Goal: Task Accomplishment & Management: Use online tool/utility

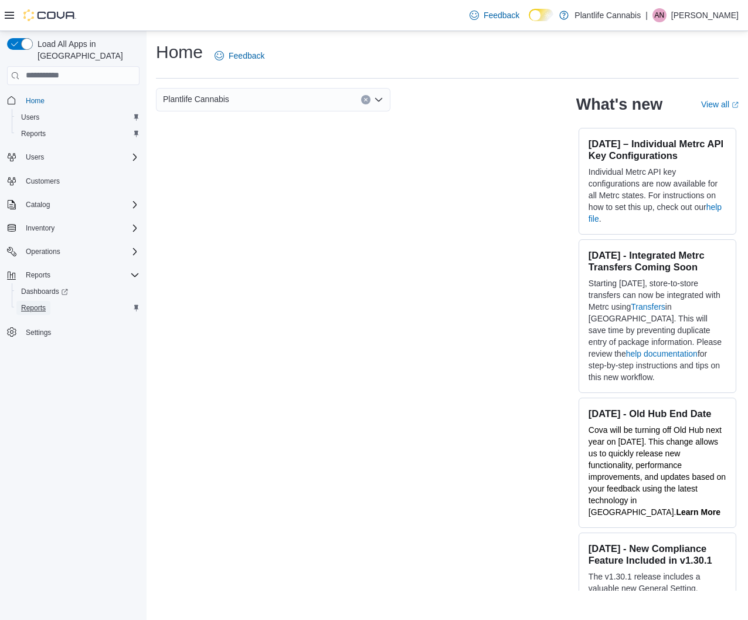
click at [33, 303] on span "Reports" at bounding box center [33, 307] width 25 height 9
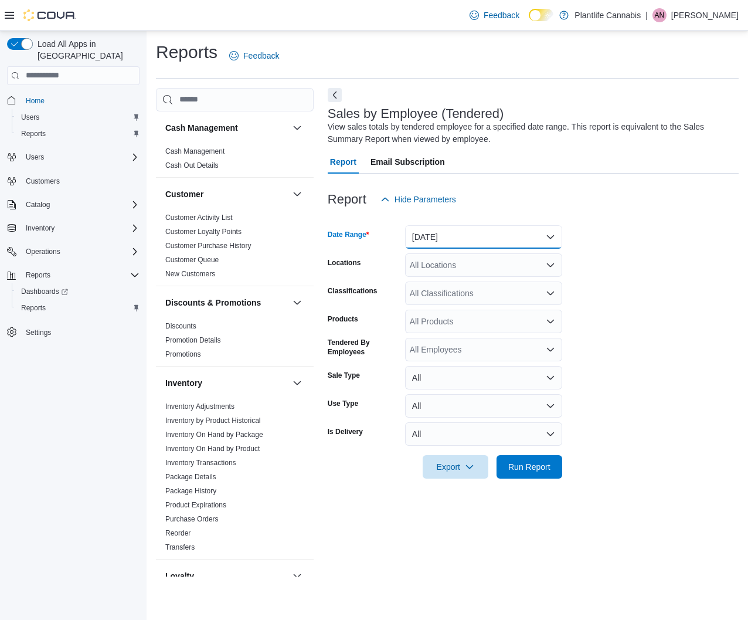
click at [481, 239] on button "[DATE]" at bounding box center [483, 236] width 157 height 23
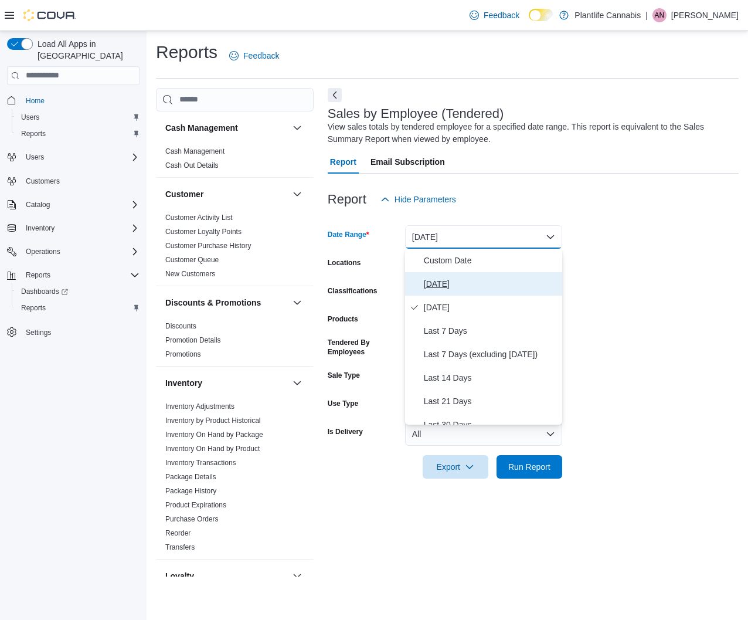
drag, startPoint x: 440, startPoint y: 277, endPoint x: 487, endPoint y: 357, distance: 93.3
click at [440, 277] on span "[DATE]" at bounding box center [491, 284] width 134 height 14
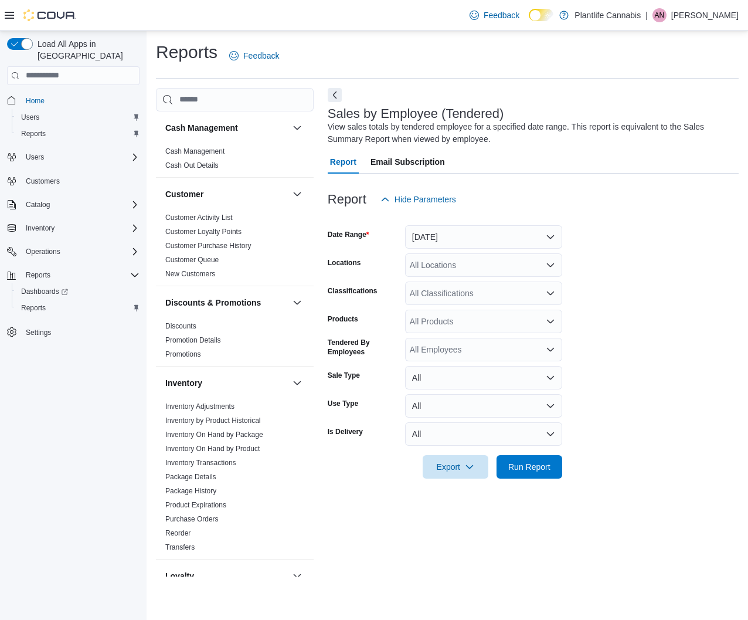
drag, startPoint x: 537, startPoint y: 449, endPoint x: 542, endPoint y: 453, distance: 7.2
click at [537, 449] on div at bounding box center [533, 450] width 411 height 9
click at [544, 457] on span "Run Report" at bounding box center [530, 465] width 52 height 23
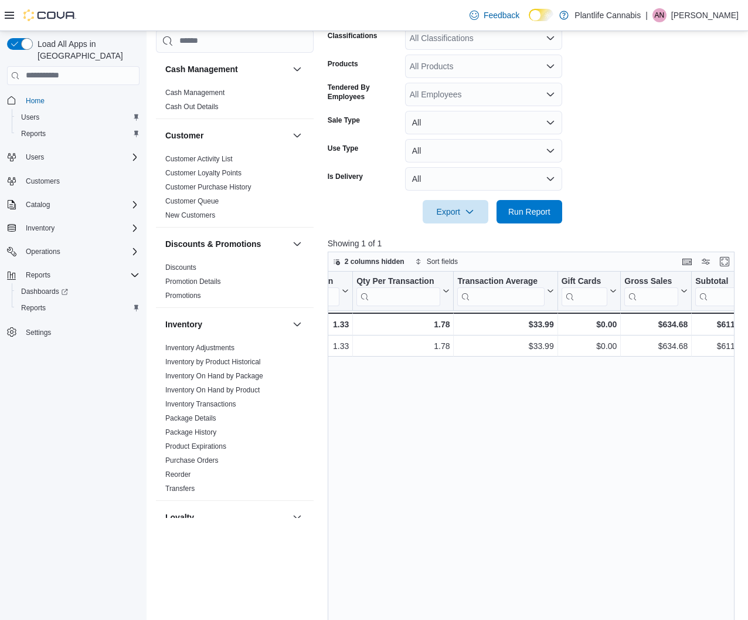
scroll to position [0, 395]
click at [552, 216] on span "Run Report" at bounding box center [530, 210] width 52 height 23
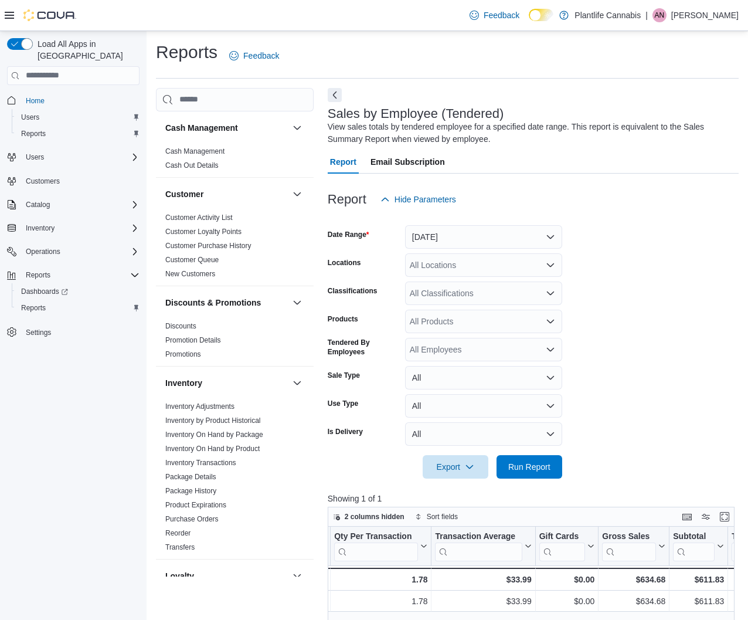
scroll to position [0, 429]
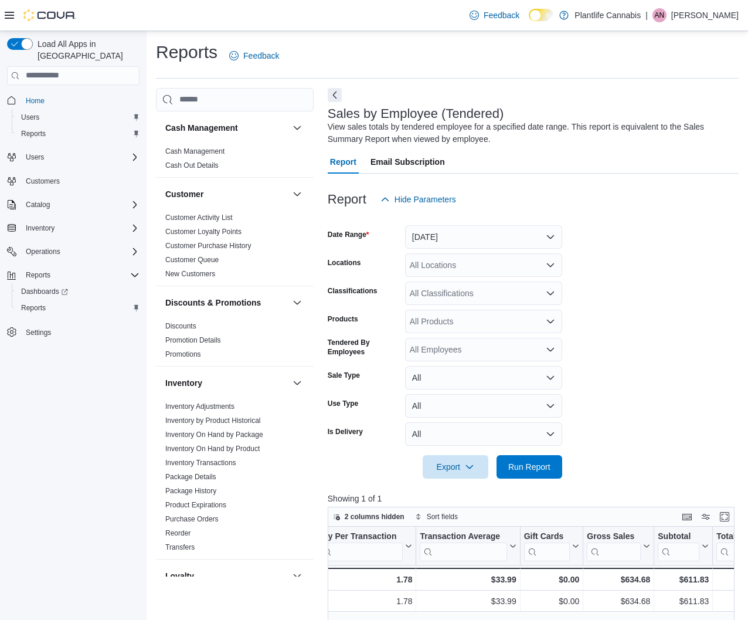
click at [537, 294] on div "All Classifications" at bounding box center [483, 292] width 157 height 23
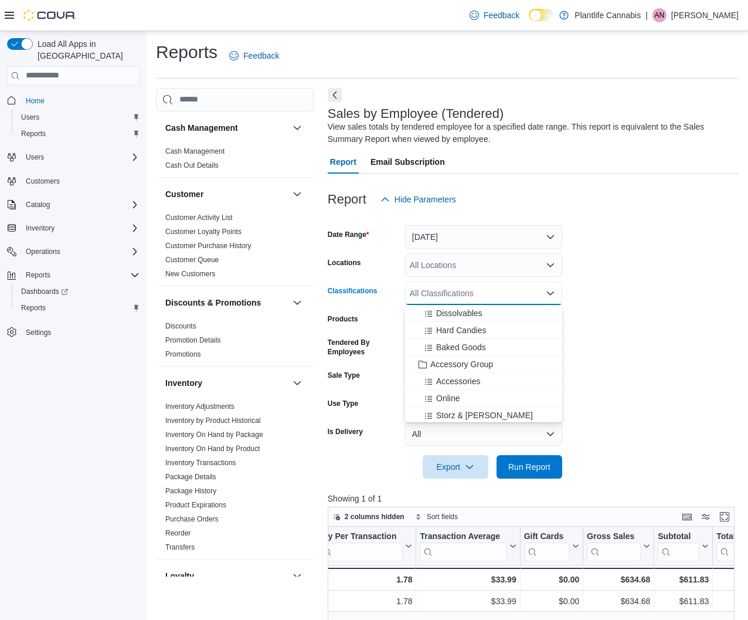
scroll to position [118, 0]
click at [477, 367] on span "Accessory Group" at bounding box center [461, 365] width 63 height 12
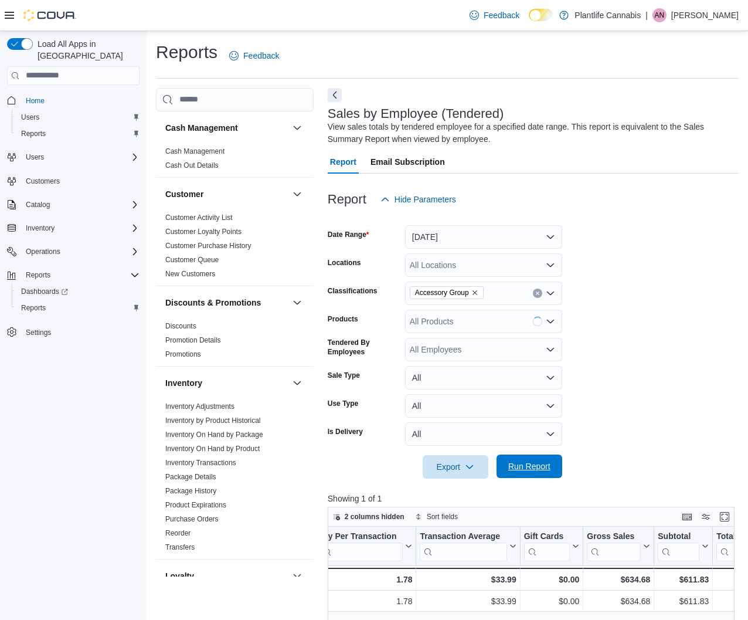
click at [545, 474] on span "Run Report" at bounding box center [530, 465] width 52 height 23
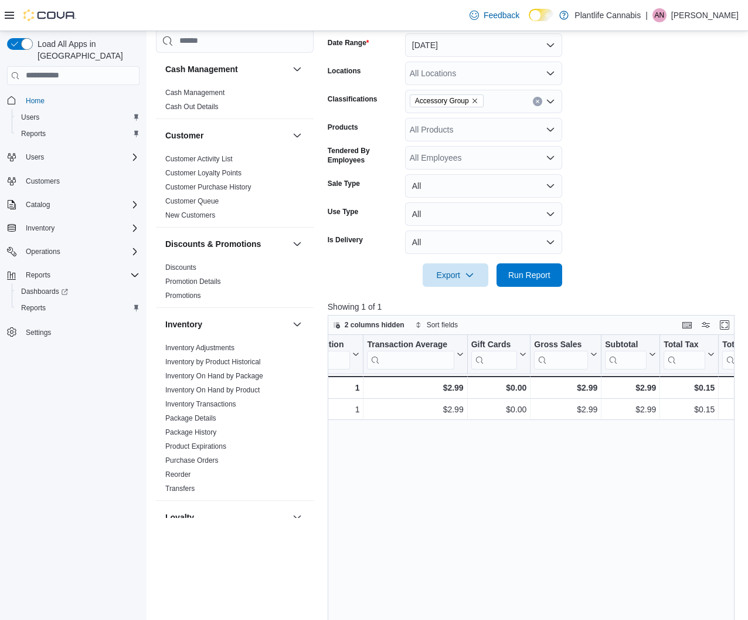
scroll to position [0, 500]
